Goal: Task Accomplishment & Management: Manage account settings

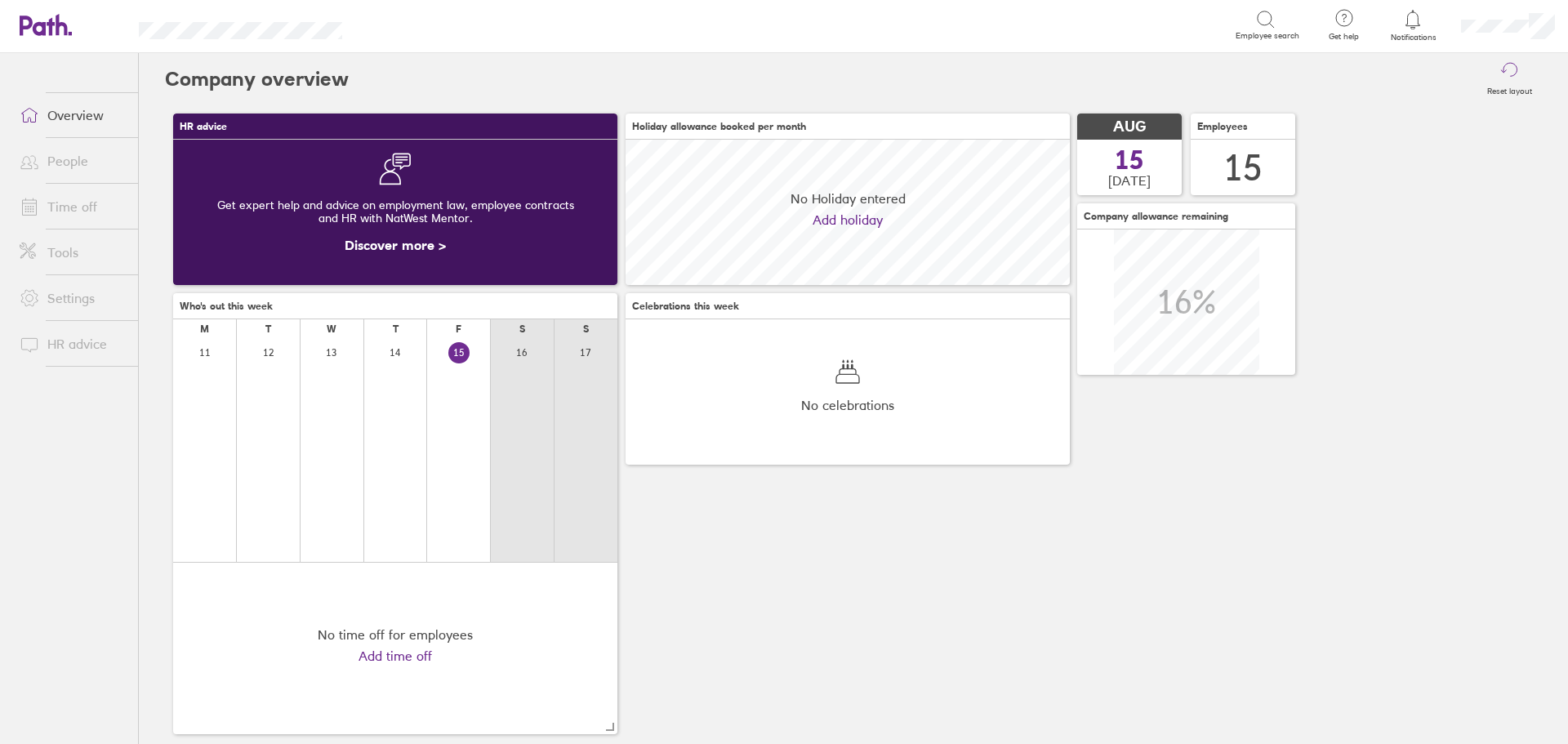
scroll to position [145, 444]
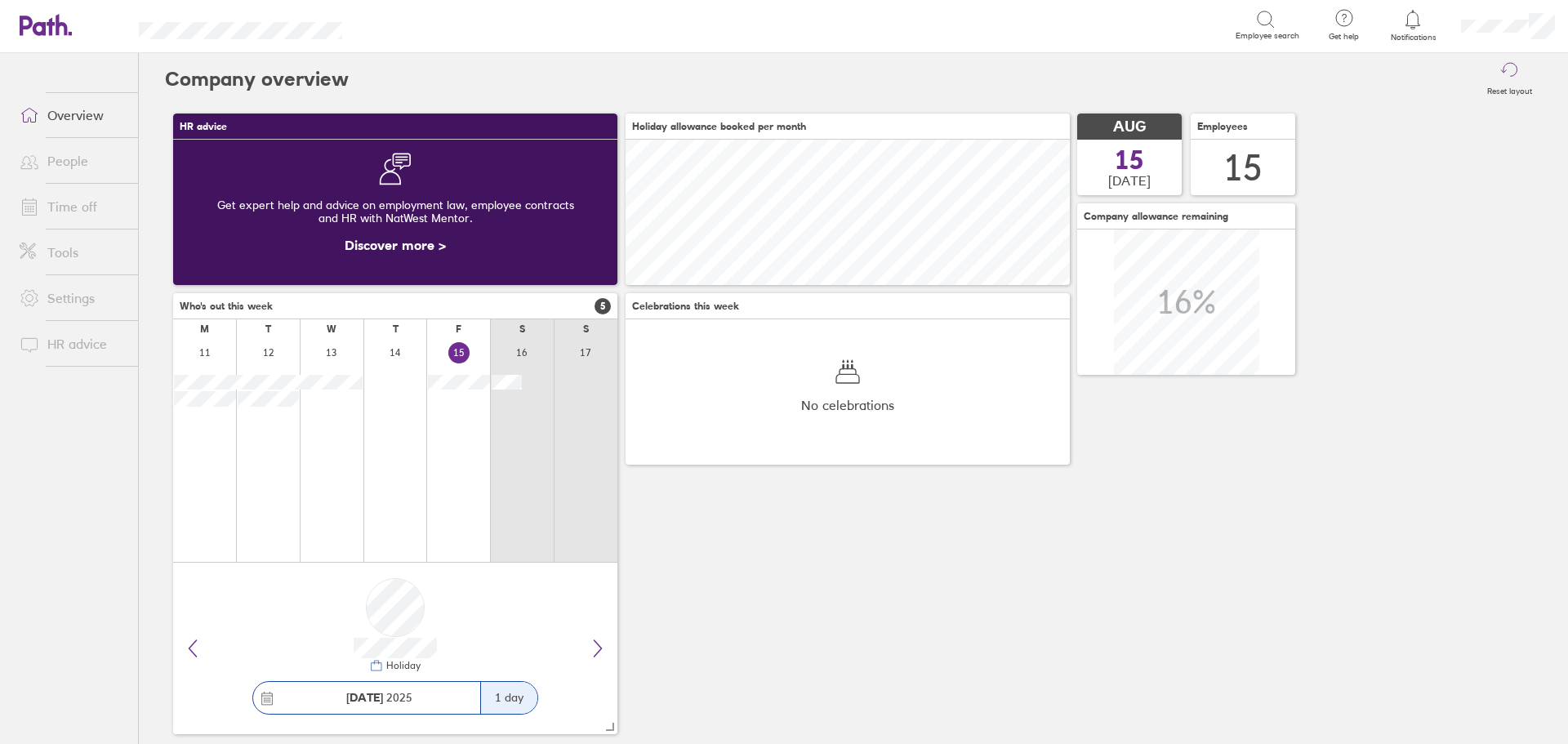
click at [75, 210] on link "Time off" at bounding box center [72, 206] width 131 height 33
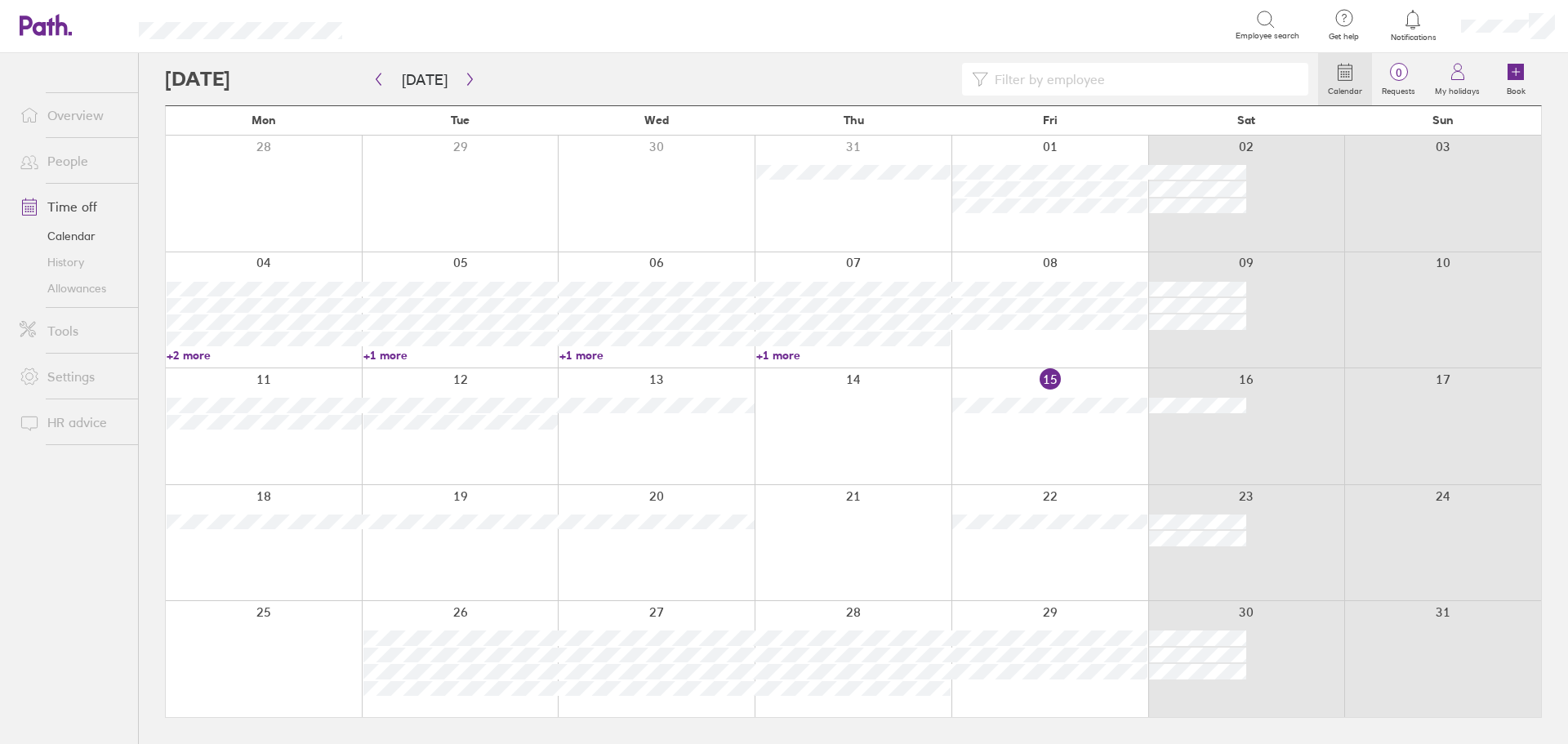
click at [67, 157] on link "People" at bounding box center [72, 160] width 131 height 33
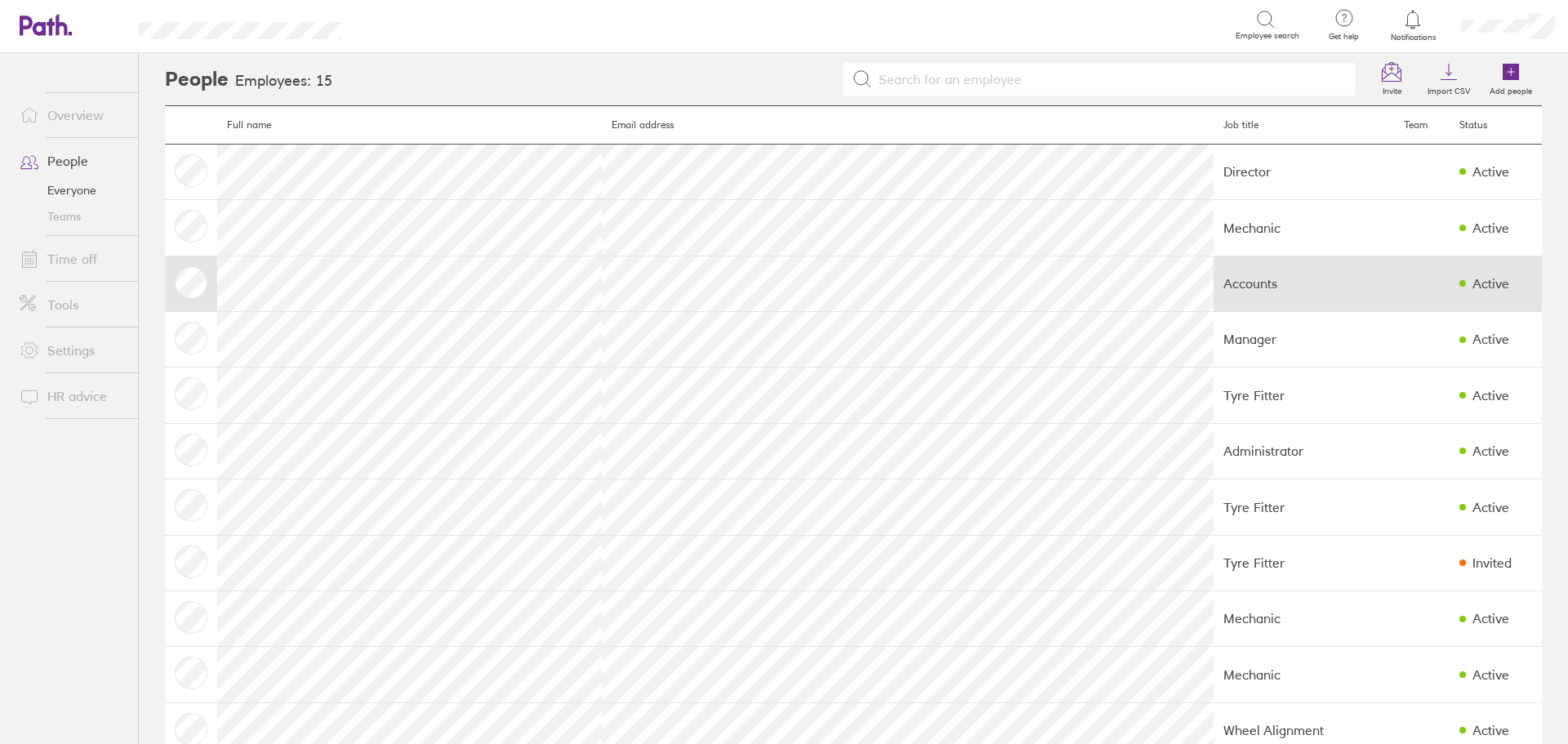
scroll to position [163, 0]
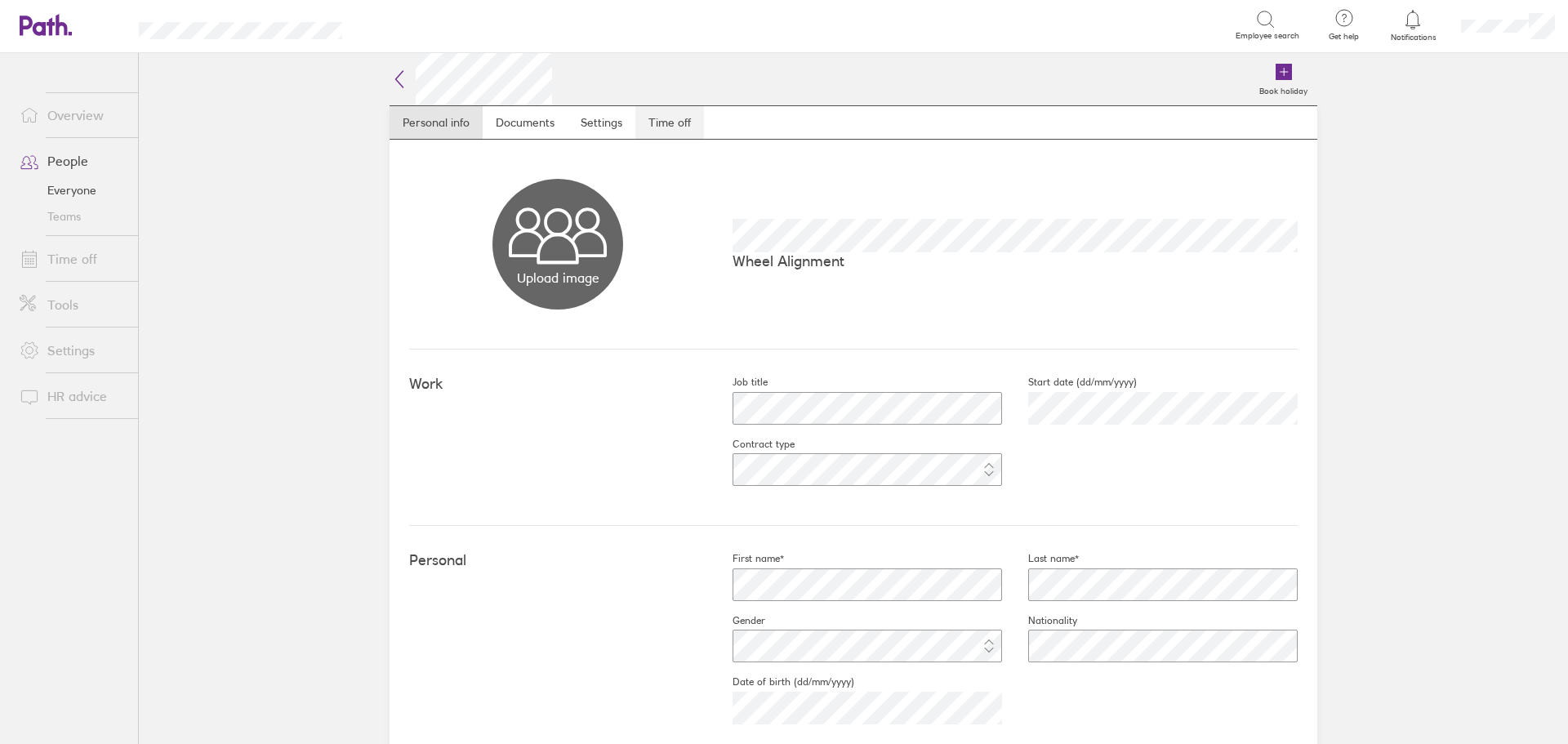
click at [650, 116] on link "Time off" at bounding box center [669, 122] width 69 height 33
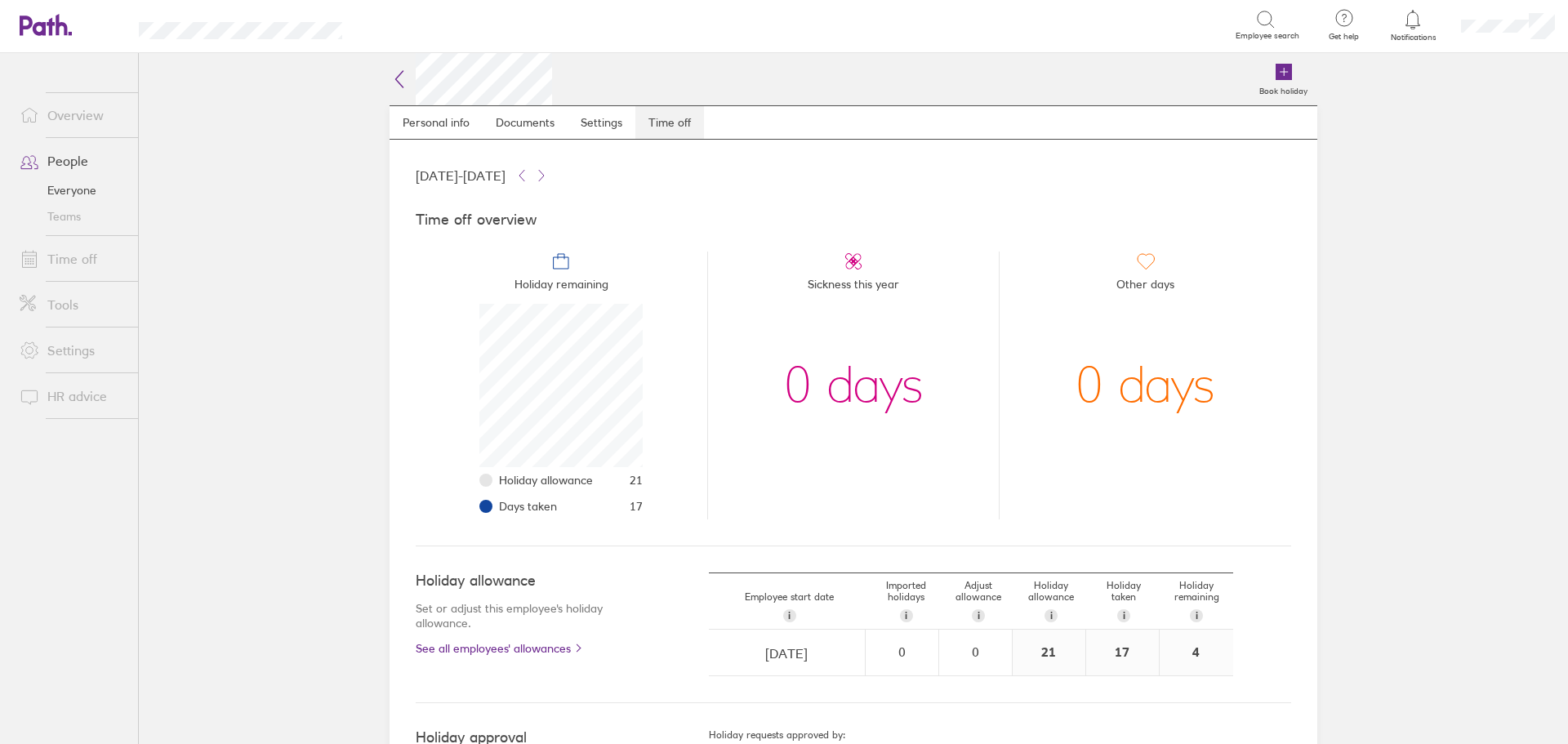
scroll to position [163, 163]
